Goal: Transaction & Acquisition: Purchase product/service

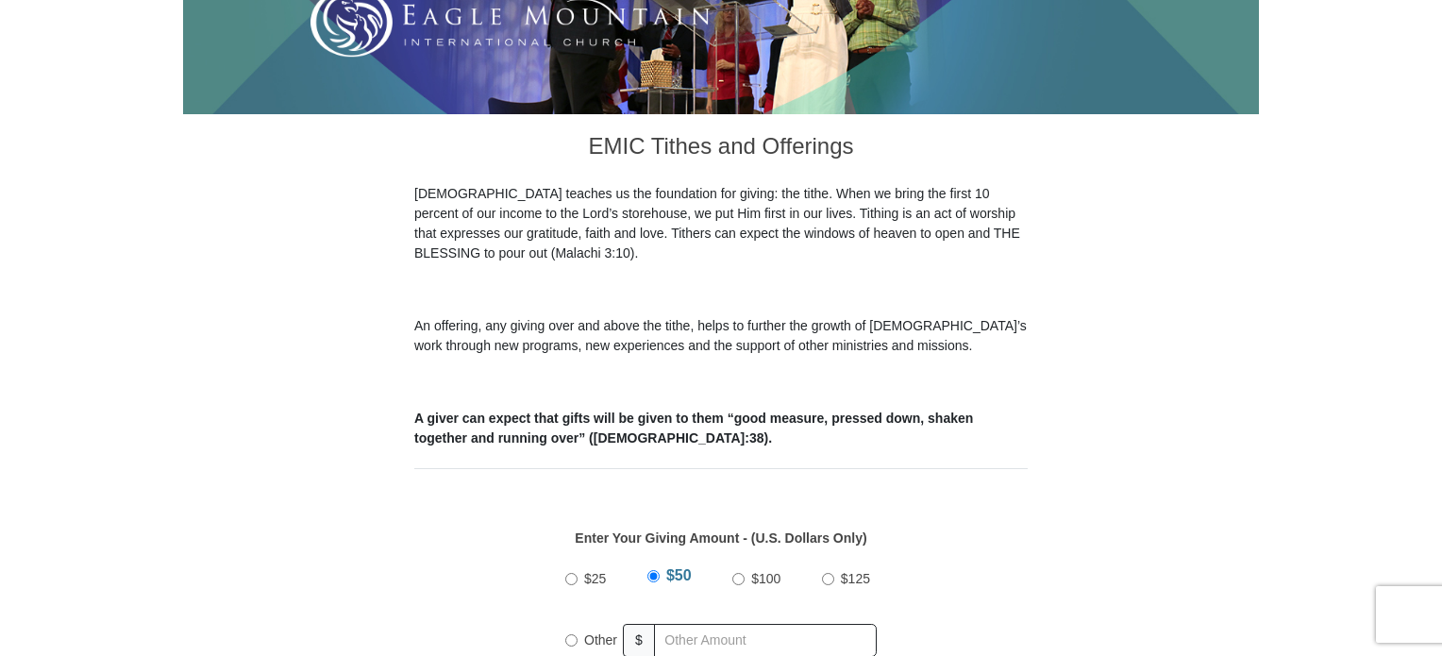
scroll to position [475, 0]
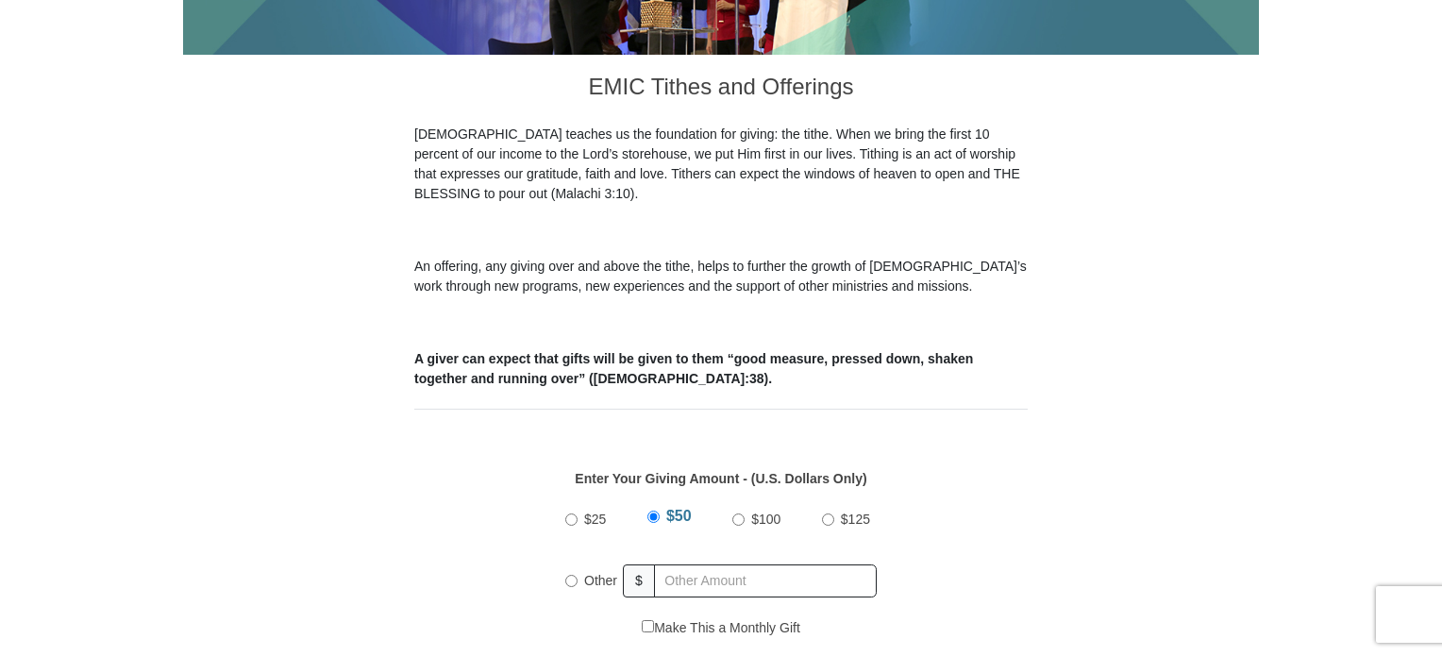
click at [569, 575] on input "Other" at bounding box center [571, 581] width 12 height 12
radio input "true"
click at [684, 564] on input "text" at bounding box center [768, 580] width 216 height 33
type input "325.00"
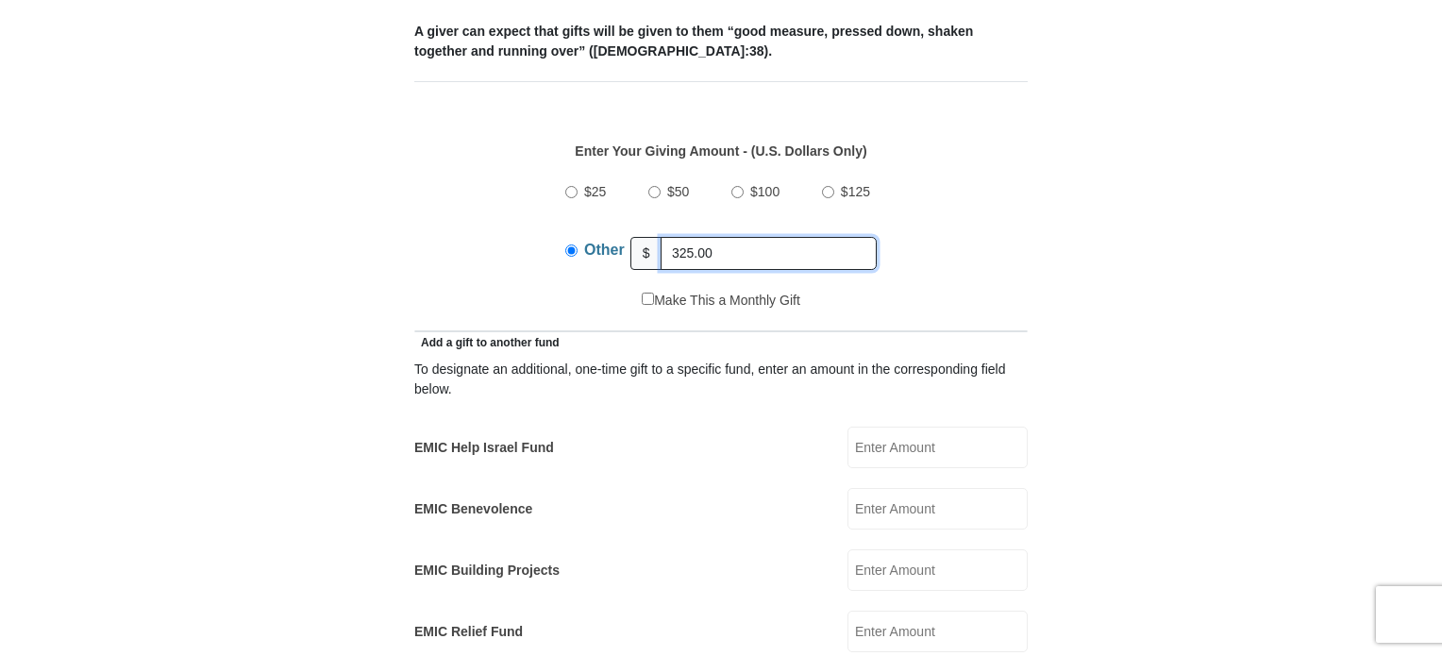
scroll to position [810, 0]
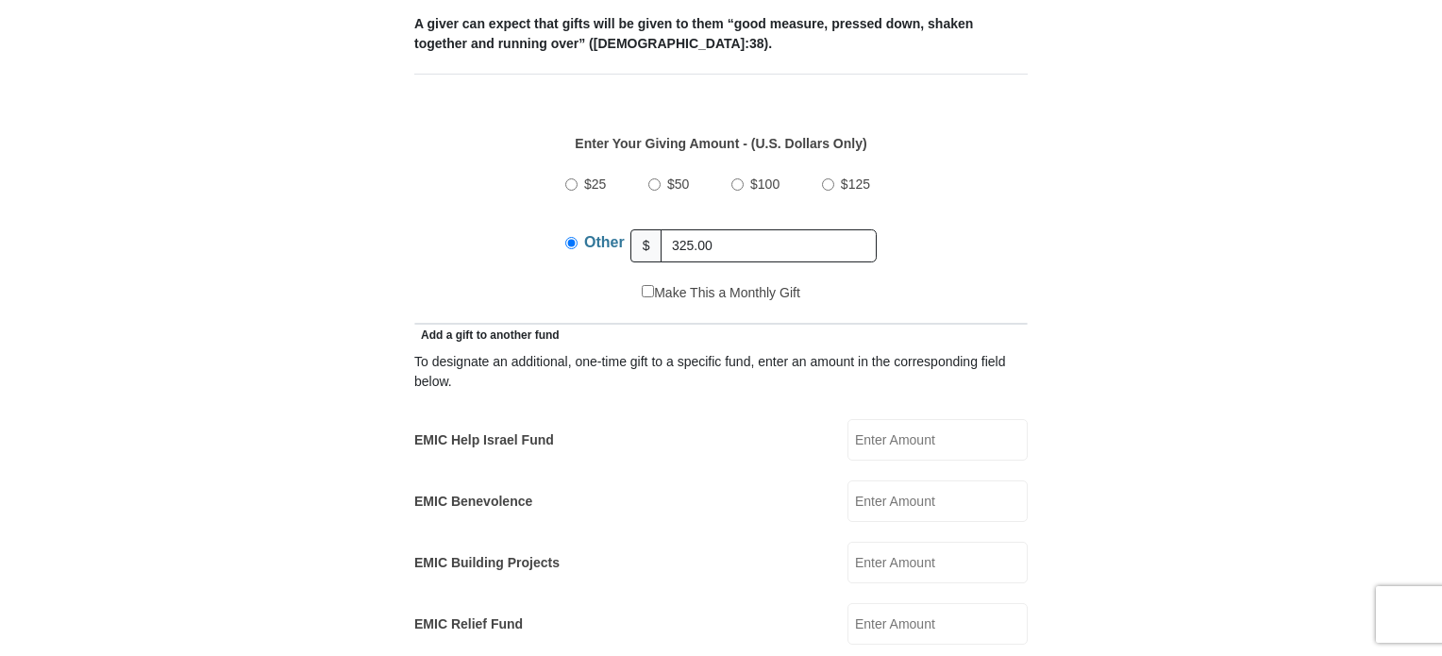
click at [879, 419] on input "EMIC Help Israel Fund" at bounding box center [937, 440] width 180 height 42
type input "75.00"
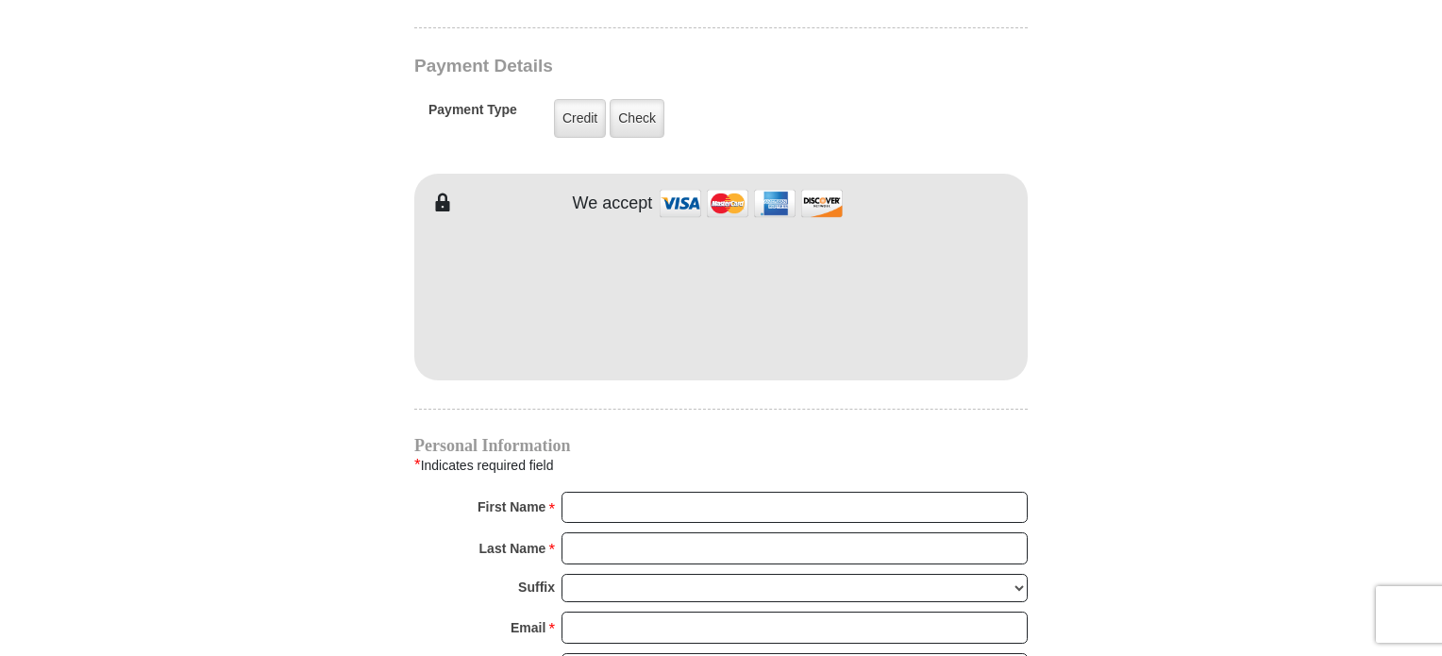
scroll to position [1531, 0]
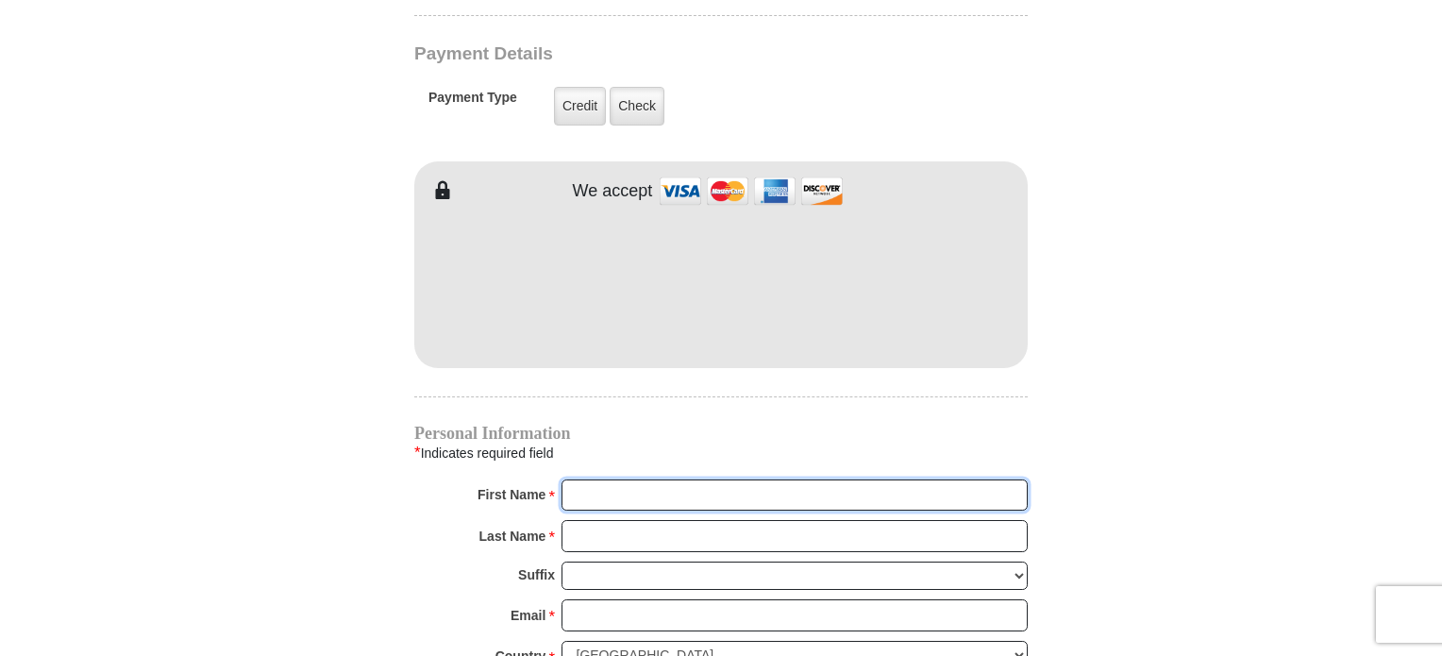
click at [628, 479] on input "First Name *" at bounding box center [794, 495] width 466 height 32
type input "[PERSON_NAME]"
click at [626, 520] on input "Last Name *" at bounding box center [794, 536] width 466 height 32
type input "[PERSON_NAME]"
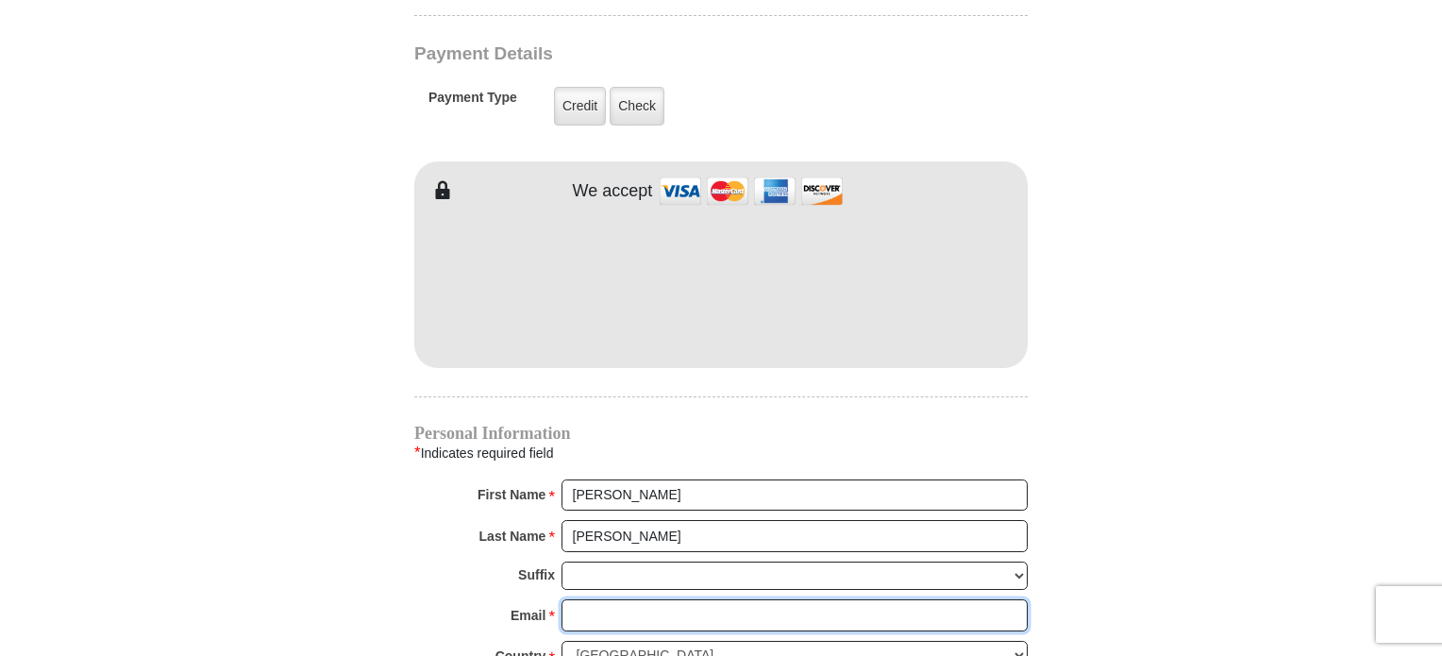
click at [642, 599] on input "Email *" at bounding box center [794, 615] width 466 height 32
type input "[EMAIL_ADDRESS][DOMAIN_NAME]"
type input "8967 [PERSON_NAME]"
type input "WOODBURY"
select select "MN"
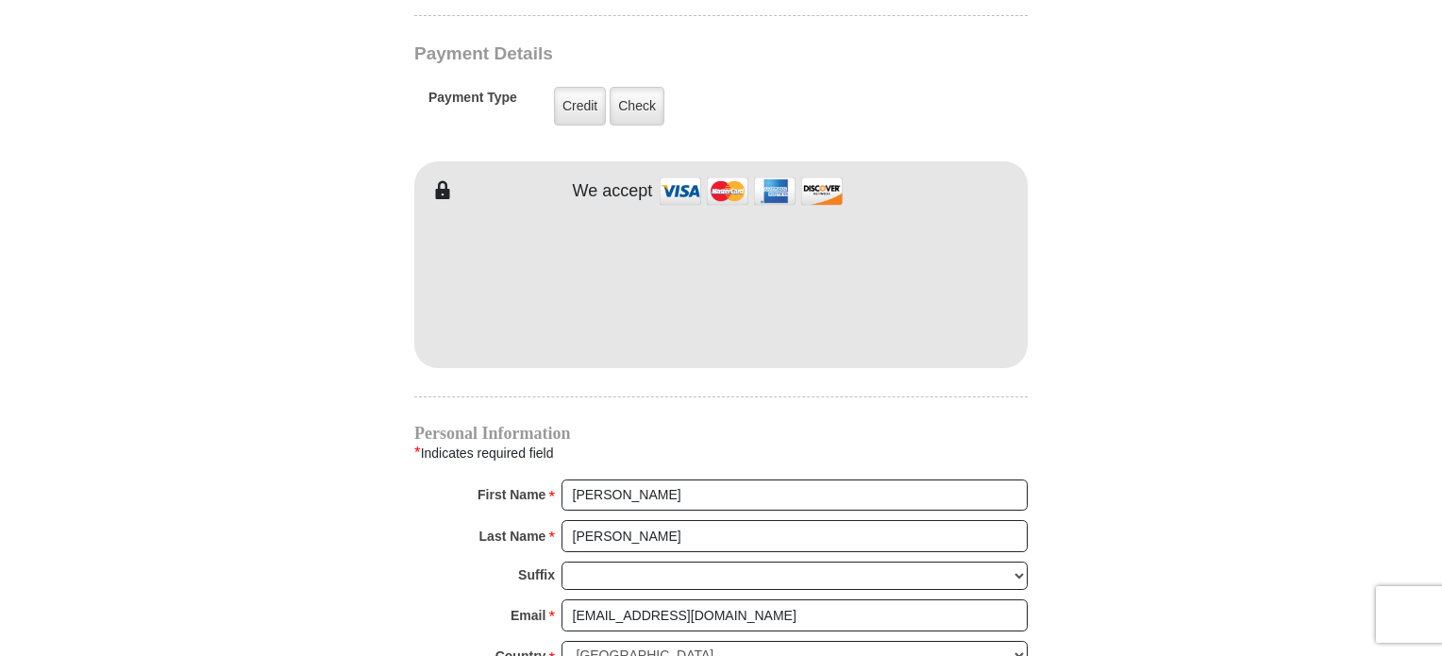
type input "551257603"
type input "6513230396"
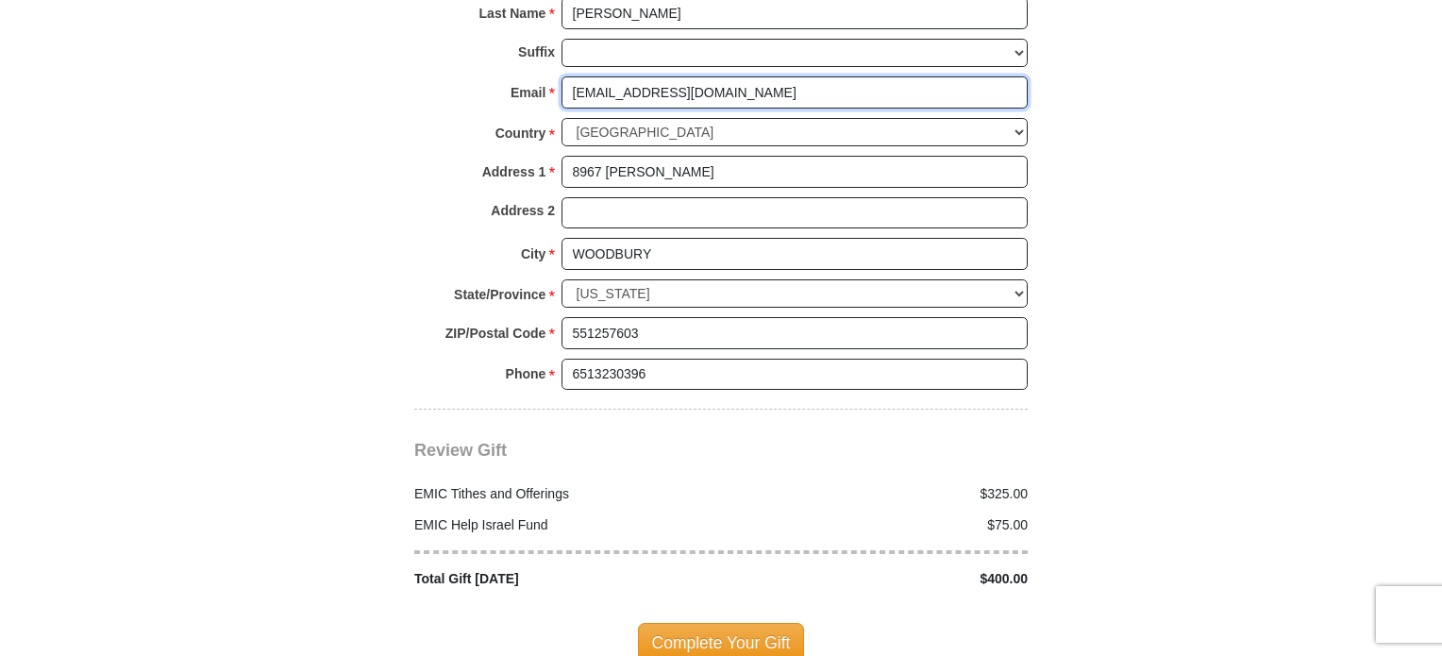
scroll to position [2066, 0]
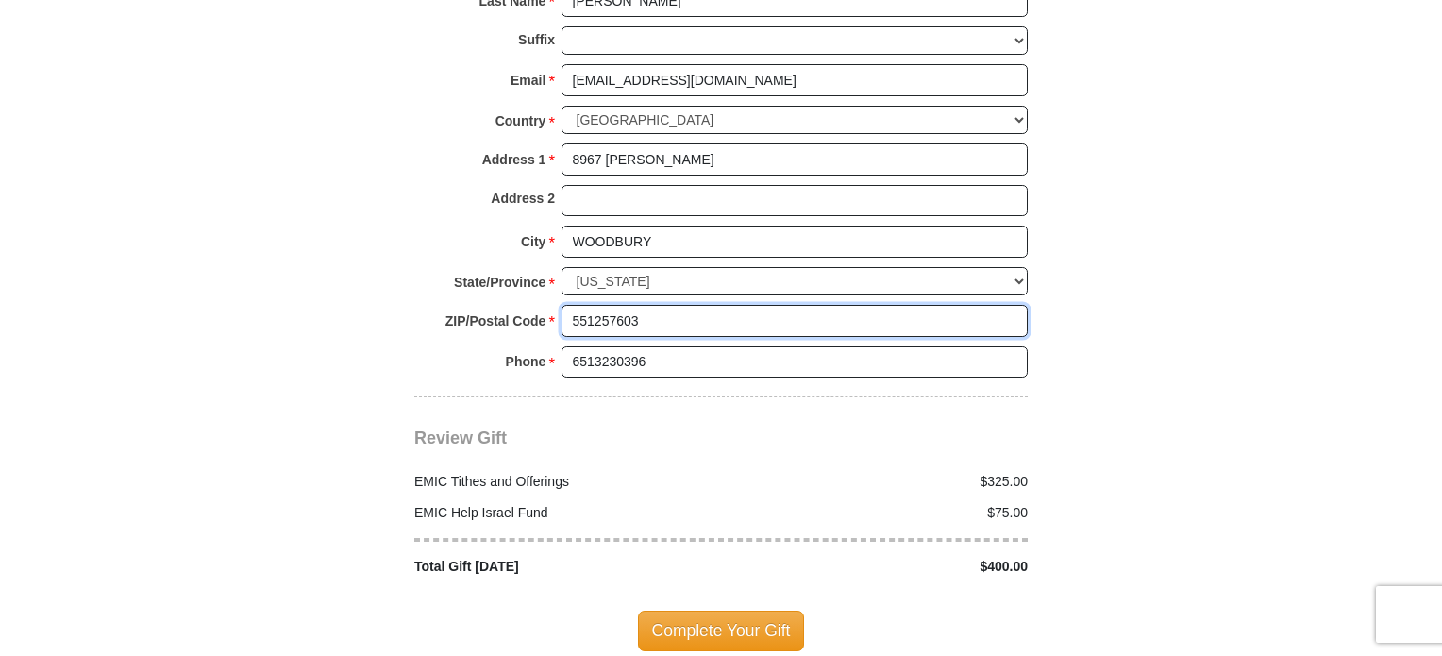
click at [683, 305] on input "551257603" at bounding box center [794, 321] width 466 height 32
type input "55125"
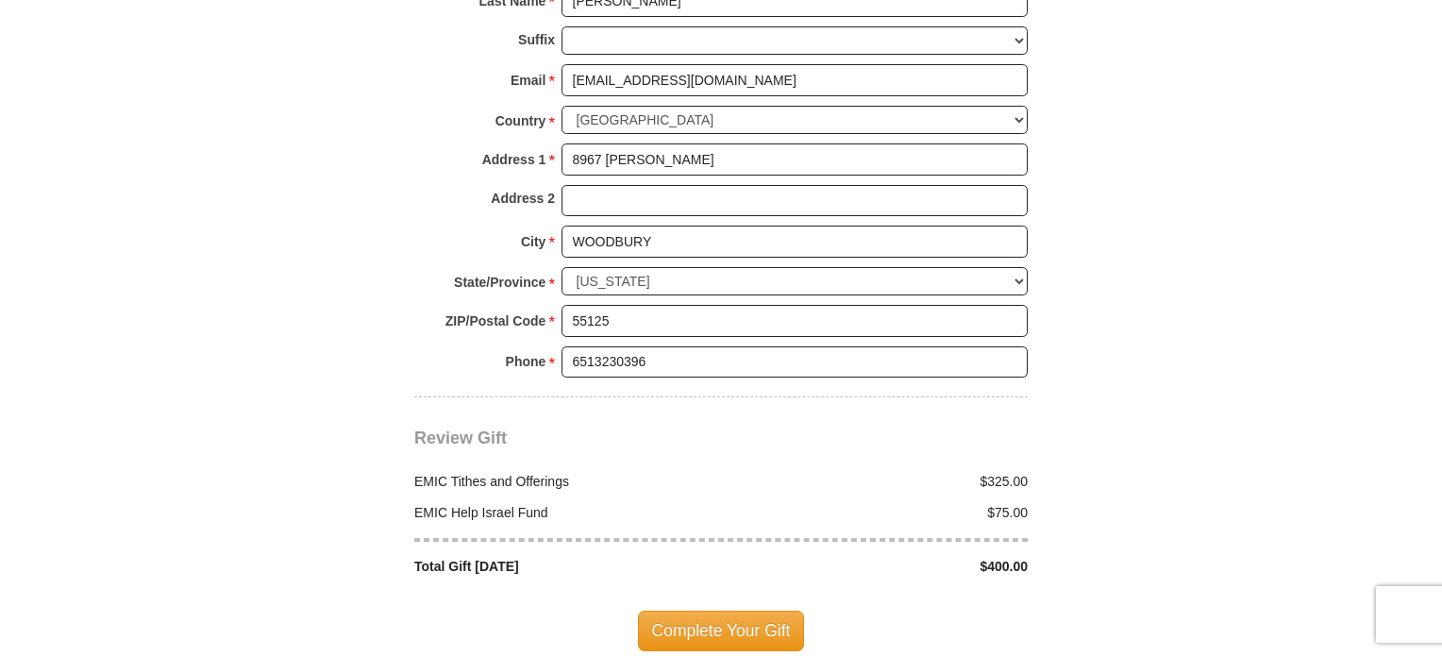
click at [712, 610] on span "Complete Your Gift" at bounding box center [721, 630] width 167 height 40
